Goal: Task Accomplishment & Management: Manage account settings

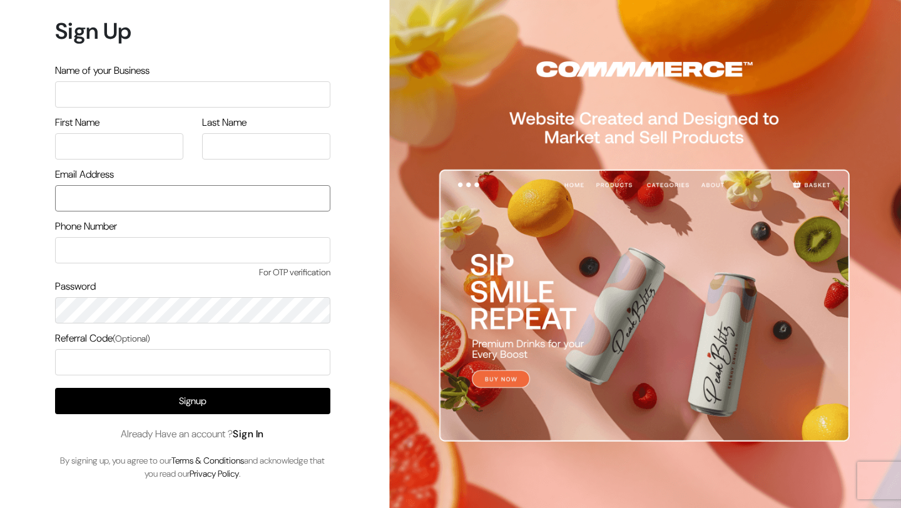
type input "[EMAIL_ADDRESS][DOMAIN_NAME]"
click at [255, 438] on link "Sign In" at bounding box center [248, 434] width 31 height 13
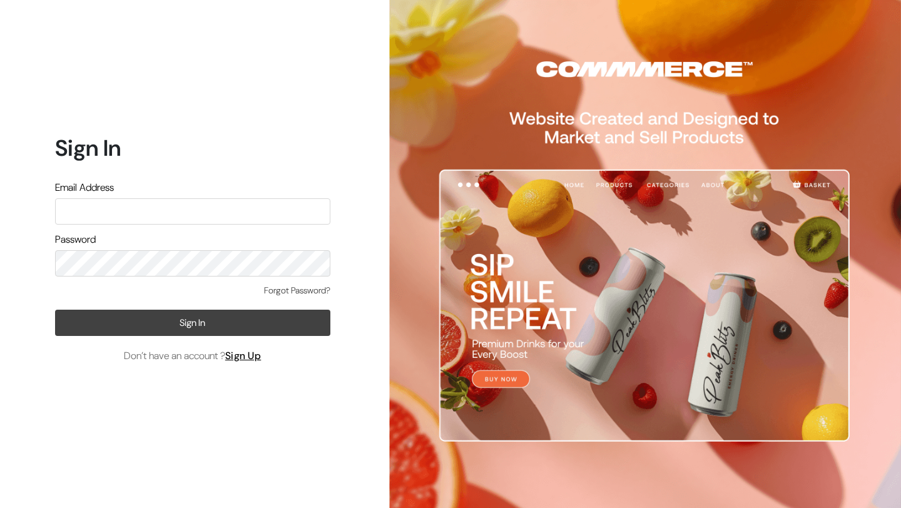
type input "[EMAIL_ADDRESS][DOMAIN_NAME]"
click at [218, 334] on button "Sign In" at bounding box center [192, 323] width 275 height 26
